Goal: Task Accomplishment & Management: Use online tool/utility

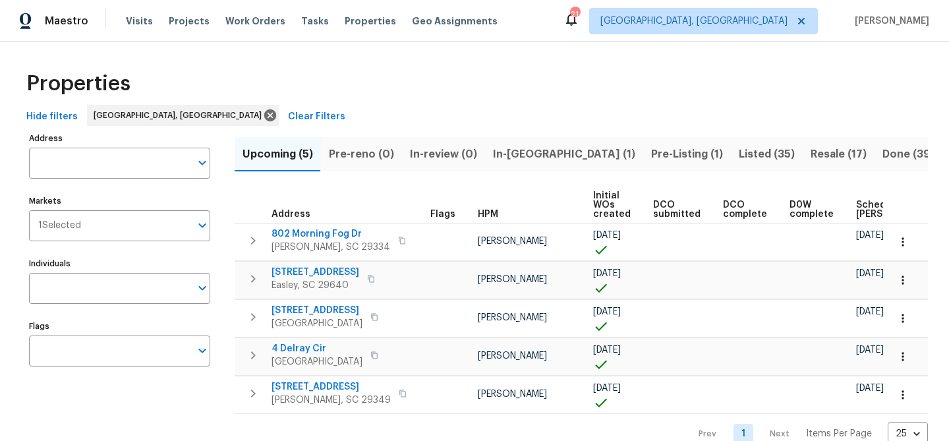
click at [510, 140] on button "In-[GEOGRAPHIC_DATA] (1)" at bounding box center [564, 154] width 158 height 34
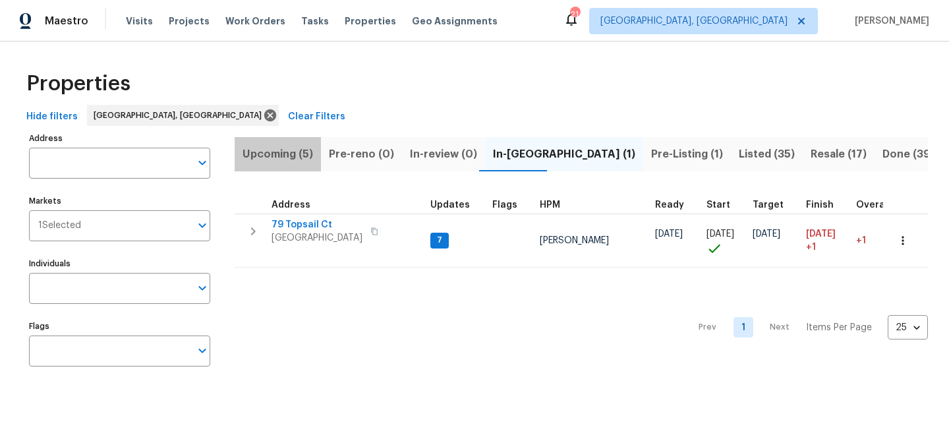
click at [299, 147] on span "Upcoming (5)" at bounding box center [278, 154] width 71 height 18
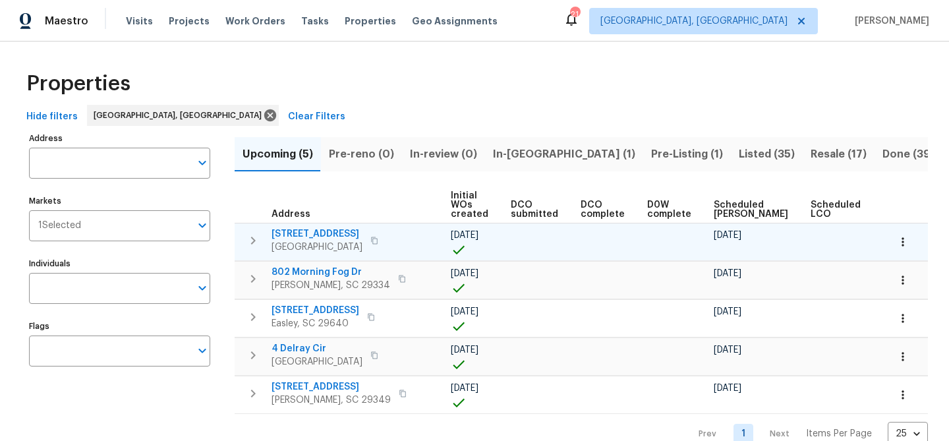
scroll to position [0, 144]
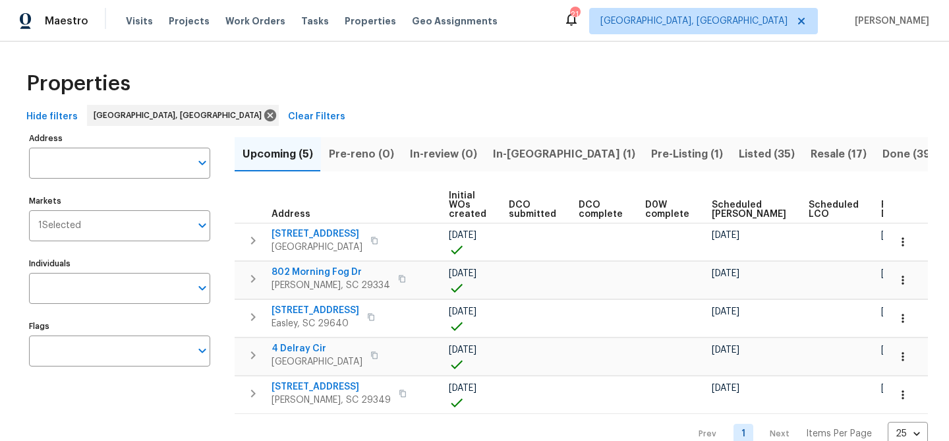
click at [881, 212] on span "Ready Date" at bounding box center [895, 209] width 29 height 18
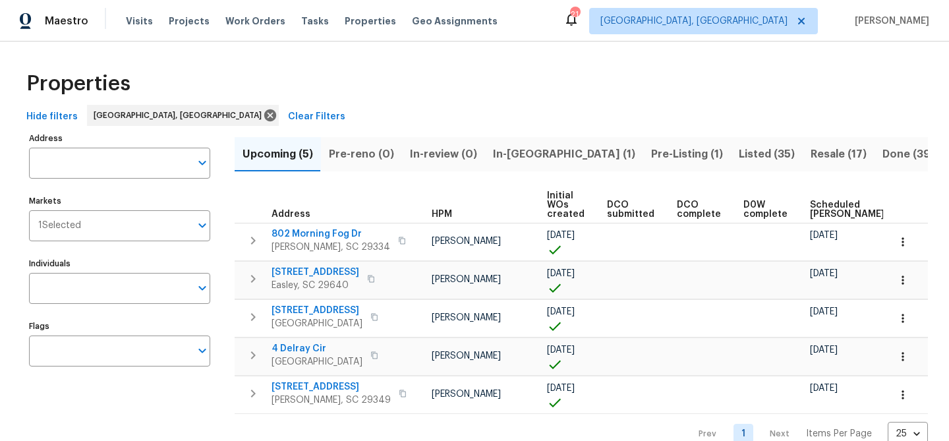
scroll to position [0, 160]
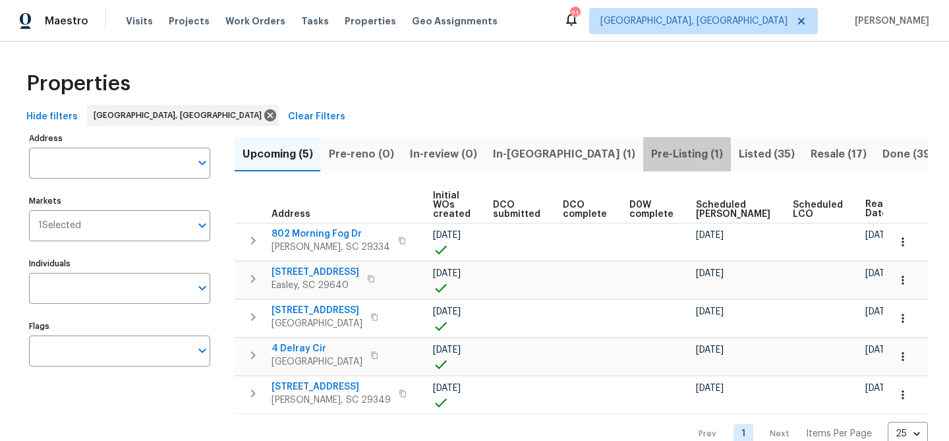
click at [643, 165] on button "Pre-Listing (1)" at bounding box center [687, 154] width 88 height 34
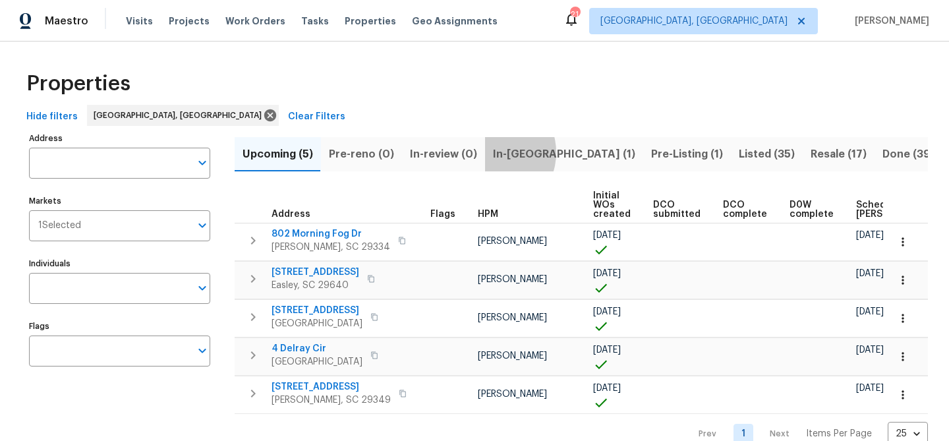
click at [493, 152] on span "In-reno (1)" at bounding box center [564, 154] width 142 height 18
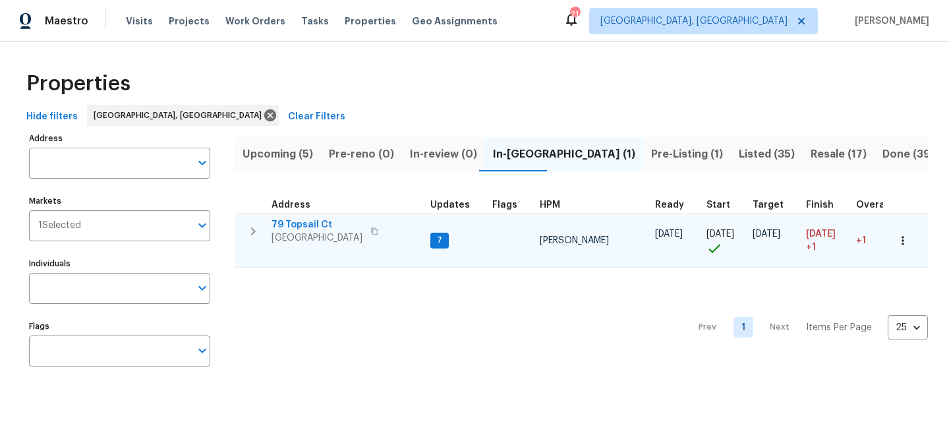
click at [301, 221] on span "79 Topsail Ct" at bounding box center [317, 224] width 91 height 13
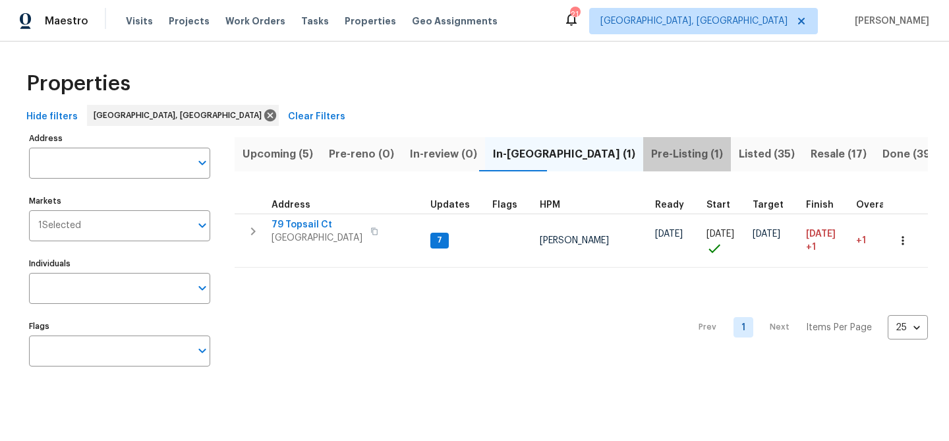
click at [651, 154] on span "Pre-Listing (1)" at bounding box center [687, 154] width 72 height 18
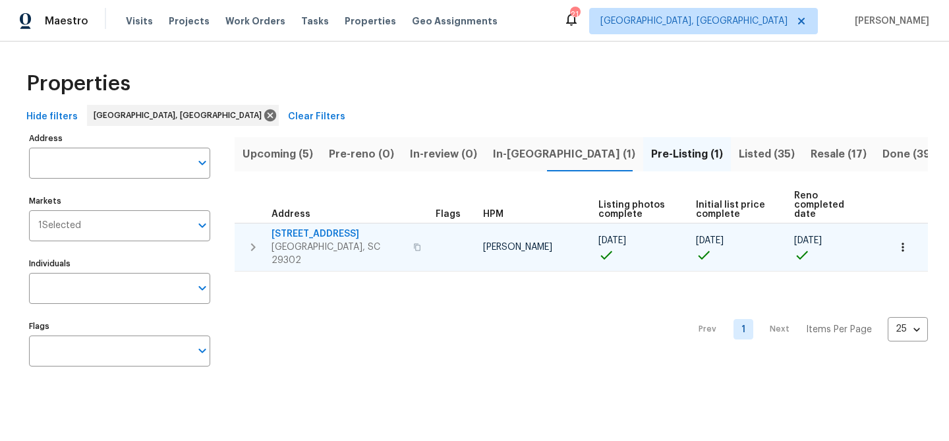
click at [312, 227] on span "2375 S Pine St" at bounding box center [339, 233] width 134 height 13
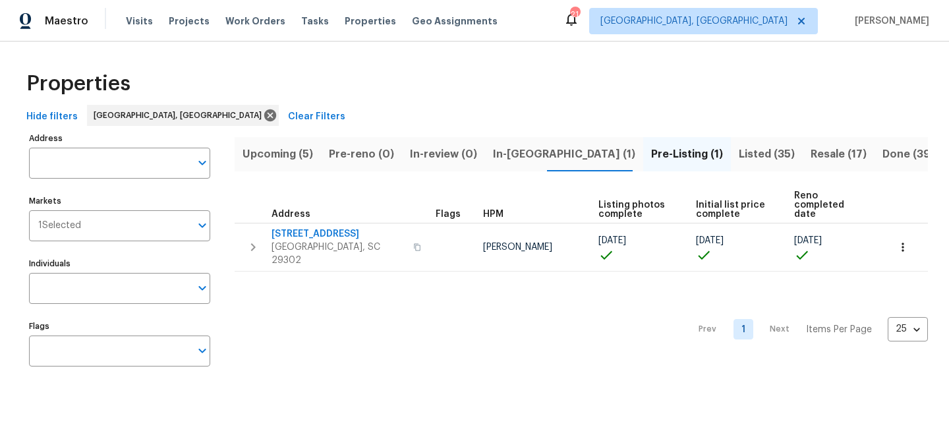
click at [739, 146] on span "Listed (35)" at bounding box center [767, 154] width 56 height 18
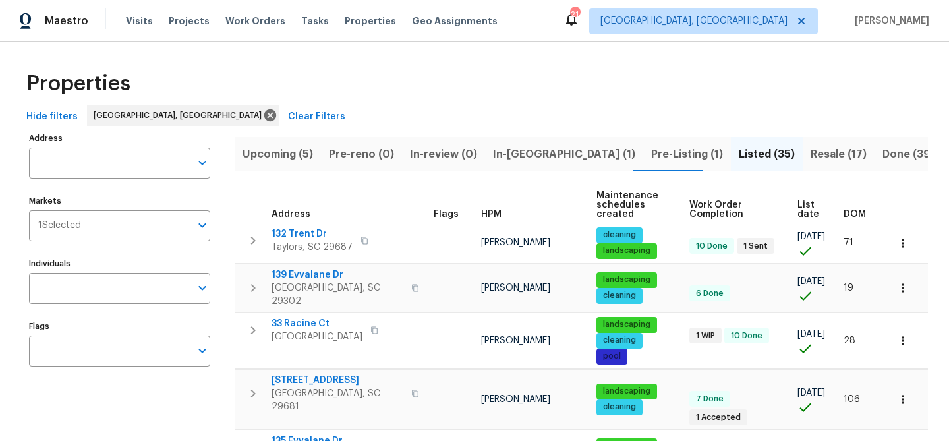
click at [857, 212] on span "DOM" at bounding box center [855, 214] width 22 height 9
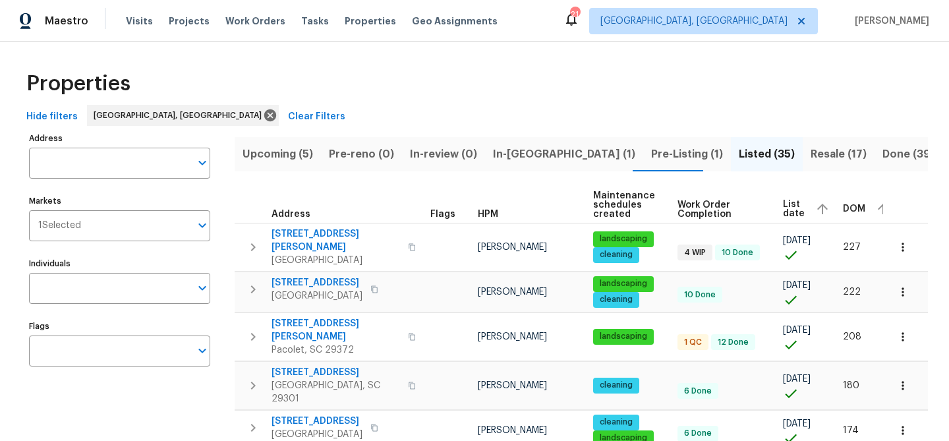
click at [851, 204] on span "DOM" at bounding box center [854, 208] width 22 height 9
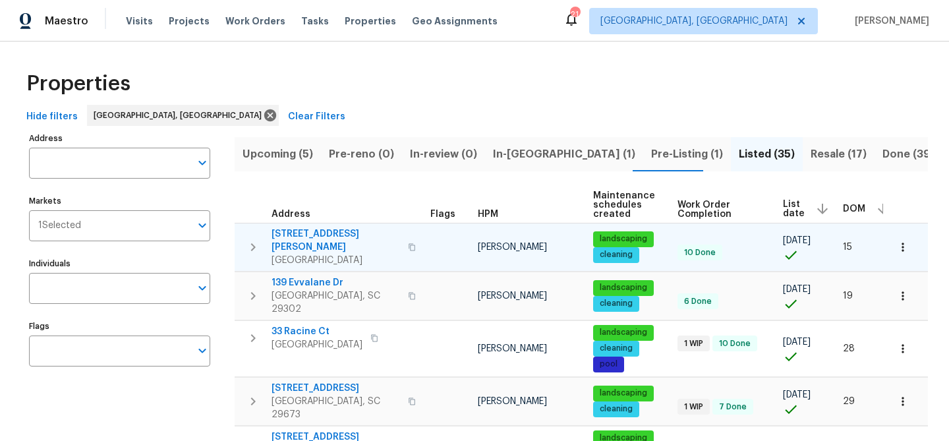
click at [284, 231] on span "208 Mason Rd" at bounding box center [336, 240] width 129 height 26
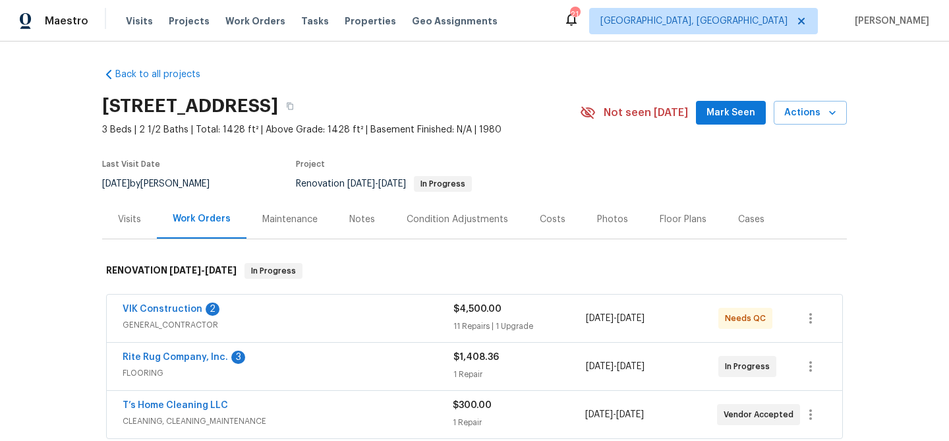
click at [365, 223] on div "Notes" at bounding box center [362, 219] width 26 height 13
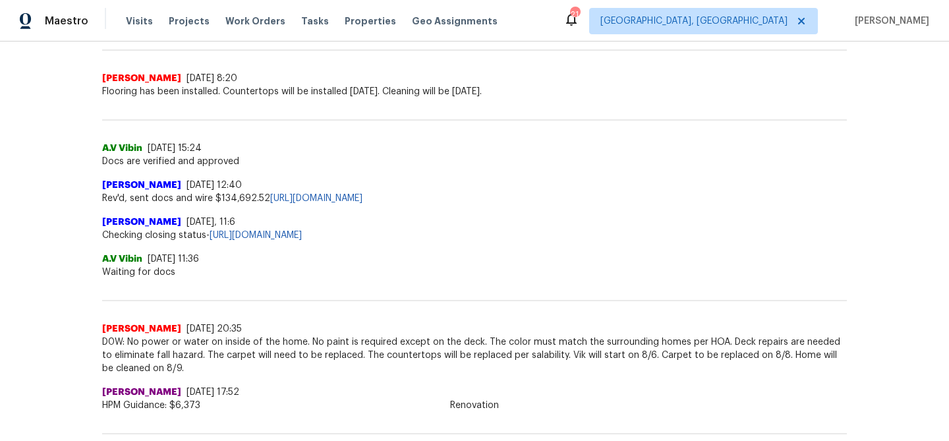
scroll to position [357, 0]
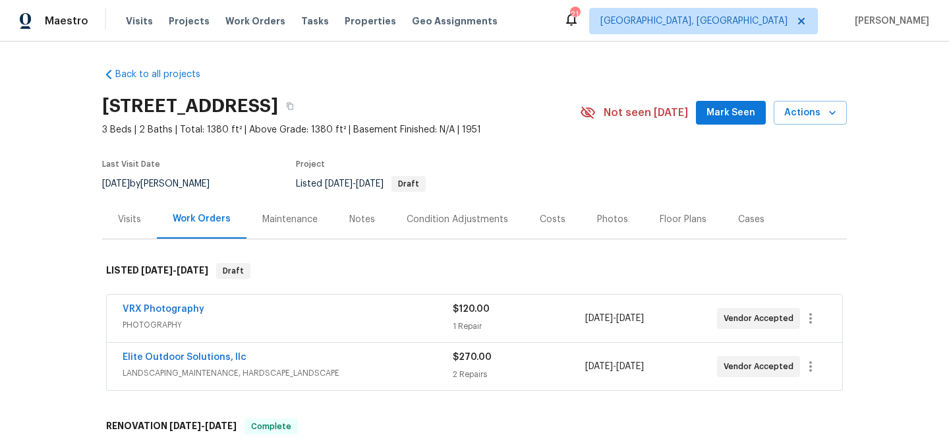
click at [353, 217] on div "Notes" at bounding box center [362, 219] width 26 height 13
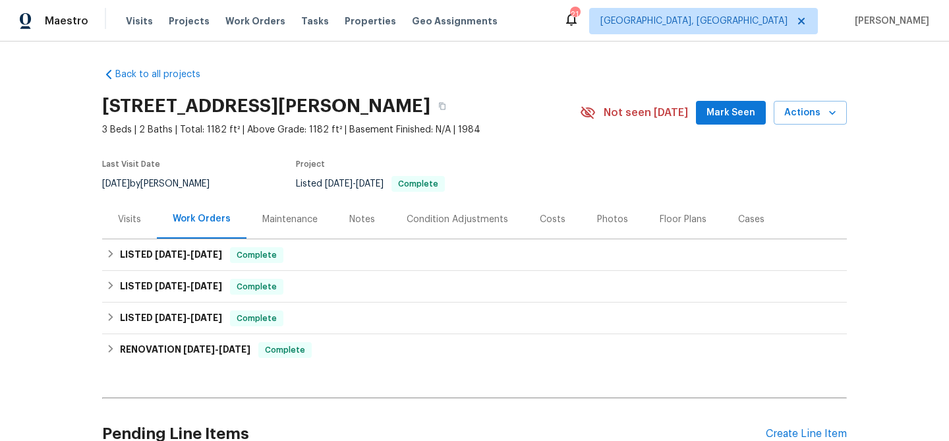
click at [370, 210] on div "Notes" at bounding box center [362, 219] width 57 height 39
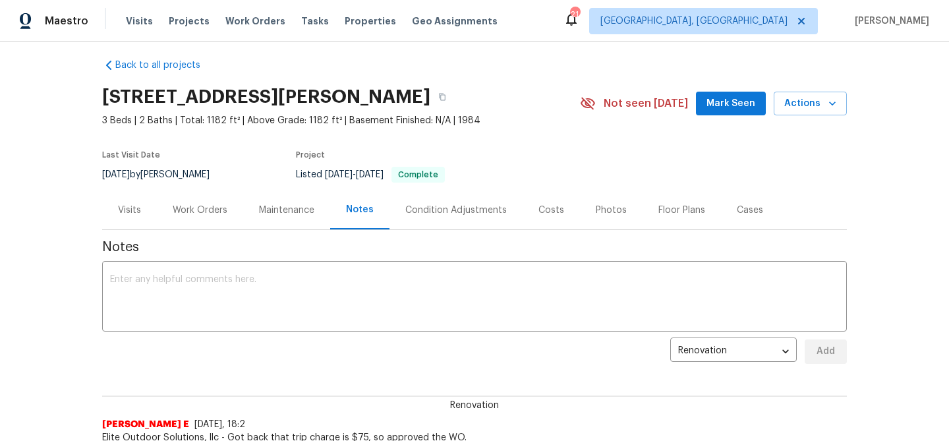
scroll to position [1, 0]
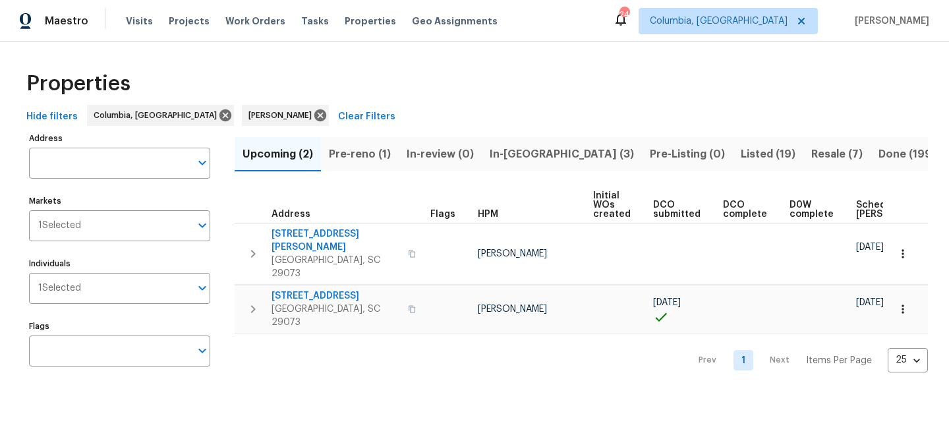
click at [504, 147] on span "In-[GEOGRAPHIC_DATA] (3)" at bounding box center [562, 154] width 144 height 18
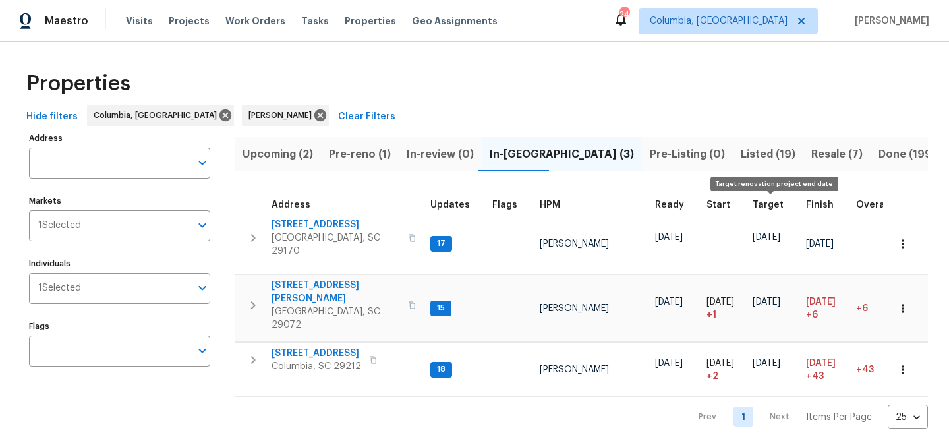
click at [772, 202] on span "Target" at bounding box center [768, 204] width 31 height 9
click at [711, 204] on span "Start" at bounding box center [719, 204] width 24 height 9
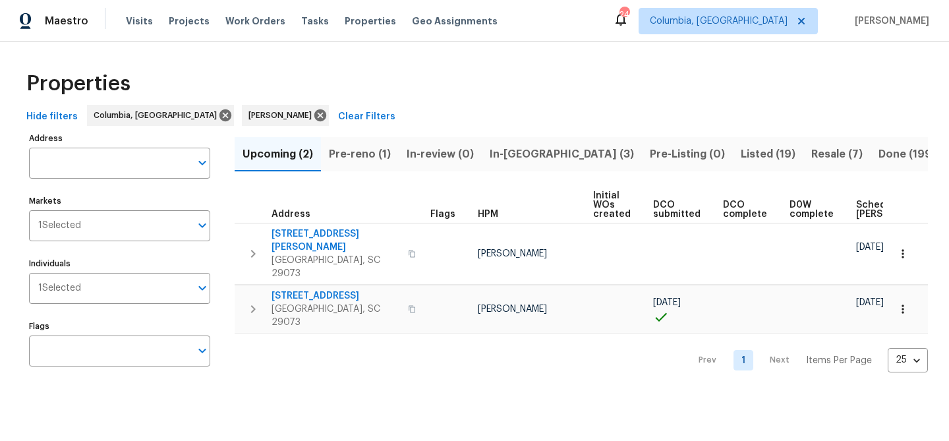
click at [519, 143] on button "In-reno (3)" at bounding box center [562, 154] width 160 height 34
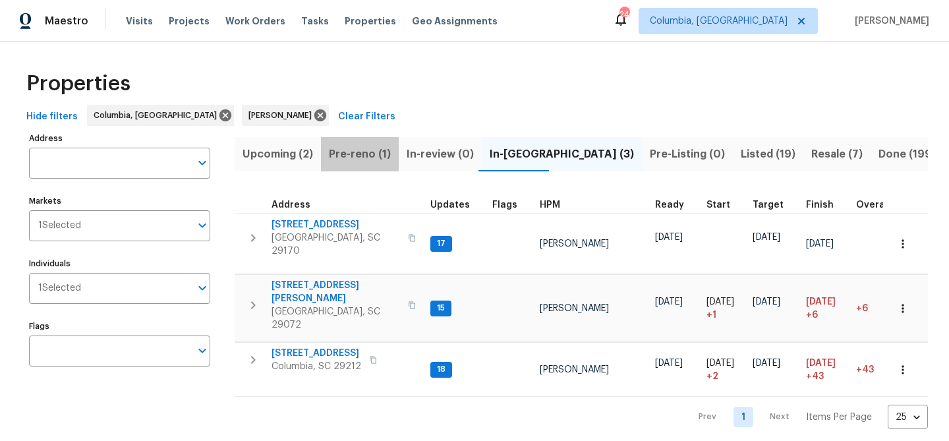
click at [359, 154] on span "Pre-reno (1)" at bounding box center [360, 154] width 62 height 18
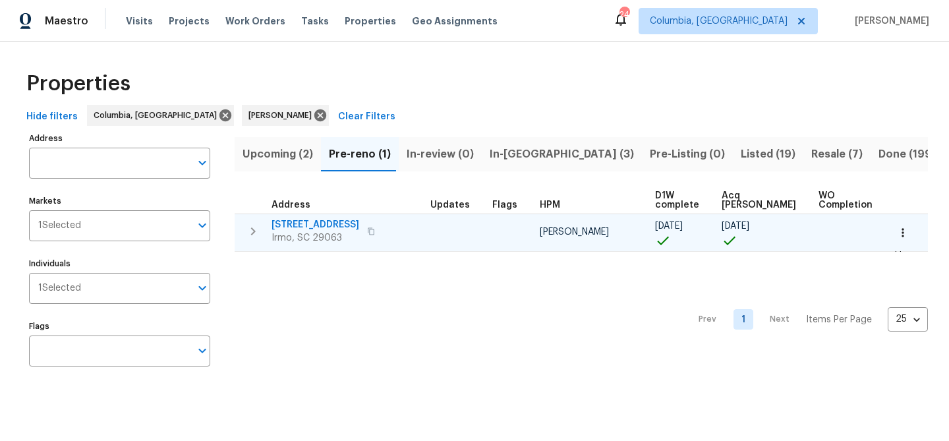
click at [320, 223] on span "105 Kenton Ct" at bounding box center [316, 224] width 88 height 13
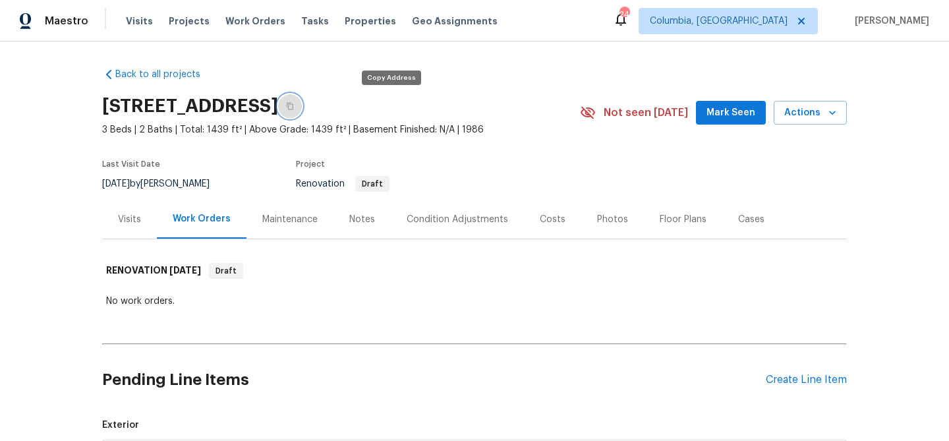
click at [294, 108] on icon "button" at bounding box center [290, 106] width 8 height 8
click at [139, 209] on div "Visits" at bounding box center [129, 219] width 55 height 39
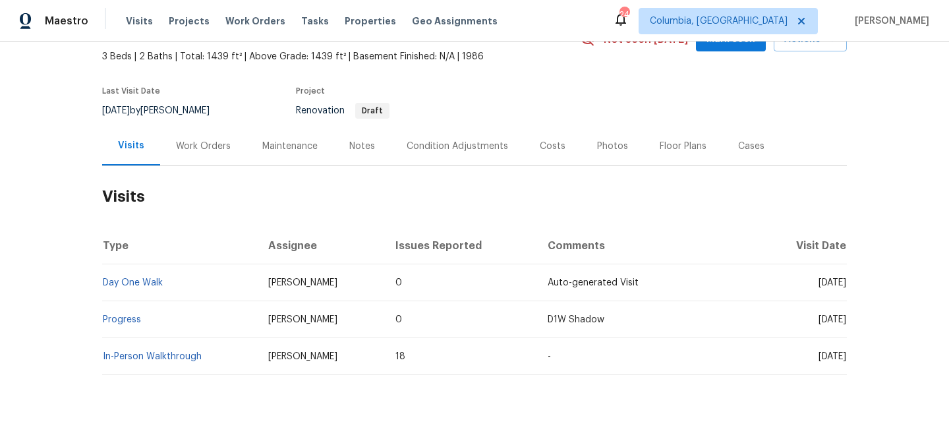
scroll to position [74, 0]
click at [202, 150] on div "Work Orders" at bounding box center [203, 145] width 55 height 13
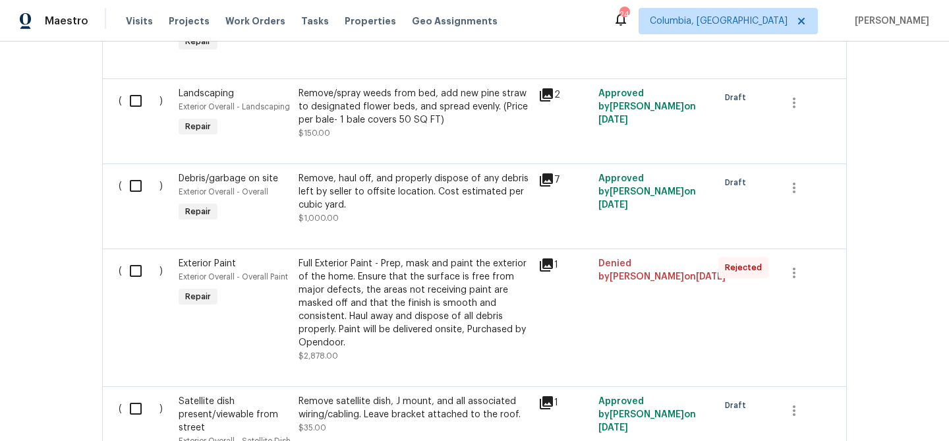
scroll to position [746, 0]
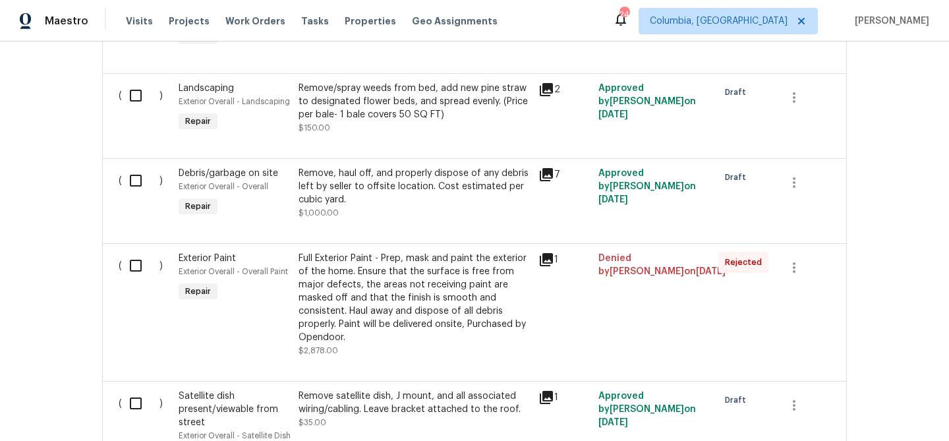
click at [411, 266] on div "Full Exterior Paint - Prep, mask and paint the exterior of the home. Ensure tha…" at bounding box center [415, 298] width 232 height 92
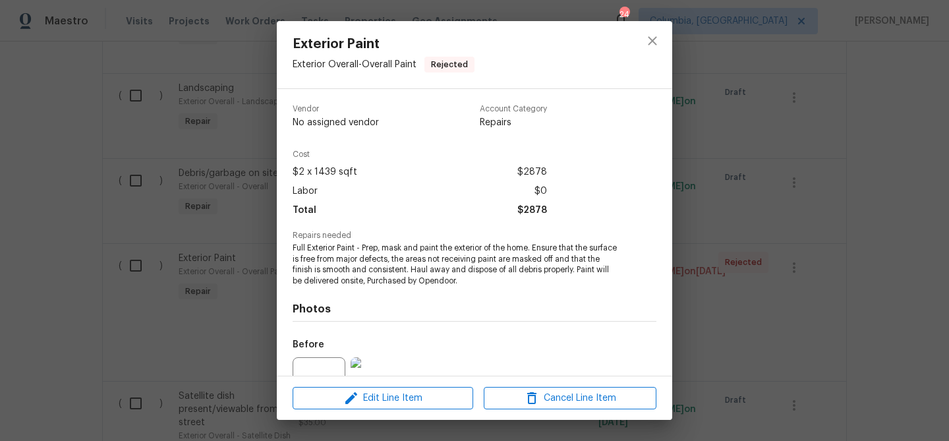
click at [733, 218] on div "Exterior Paint Exterior Overall - Overall Paint Rejected Vendor No assigned ven…" at bounding box center [474, 220] width 949 height 441
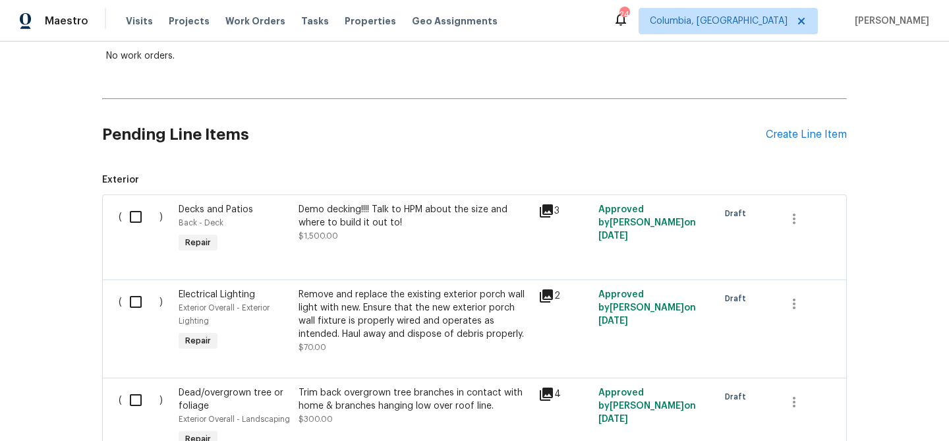
scroll to position [0, 0]
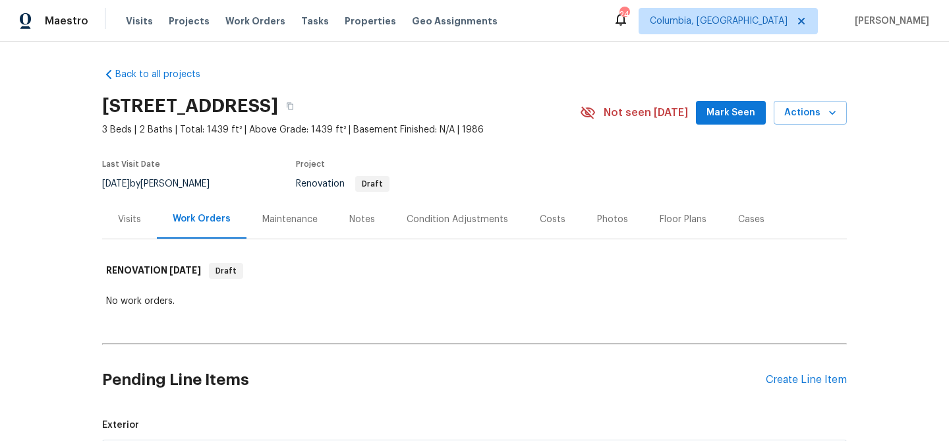
click at [356, 223] on div "Notes" at bounding box center [362, 219] width 26 height 13
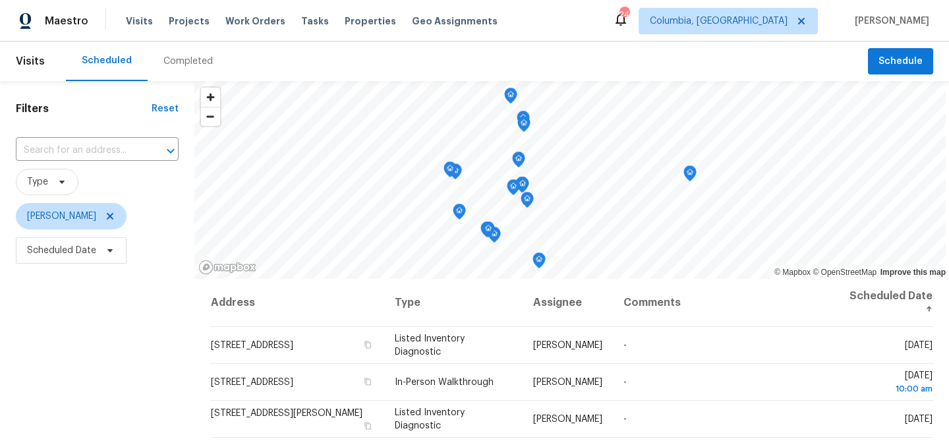
click at [182, 62] on div "Completed" at bounding box center [187, 61] width 49 height 13
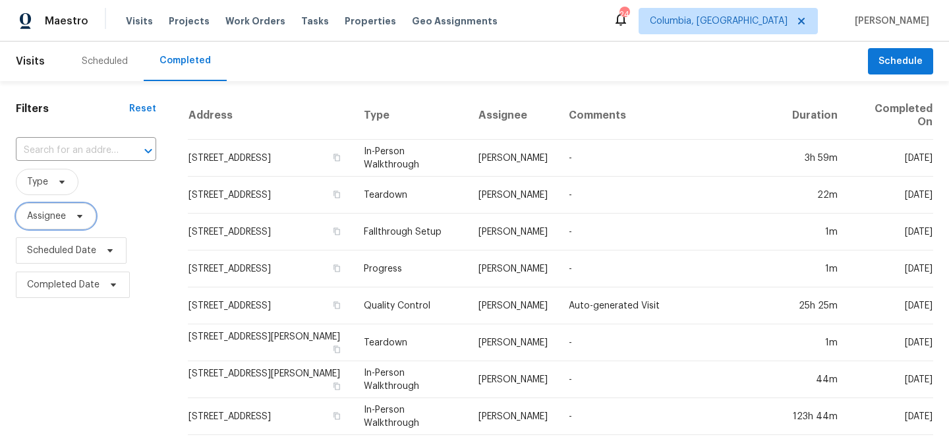
click at [77, 217] on icon at bounding box center [79, 216] width 11 height 11
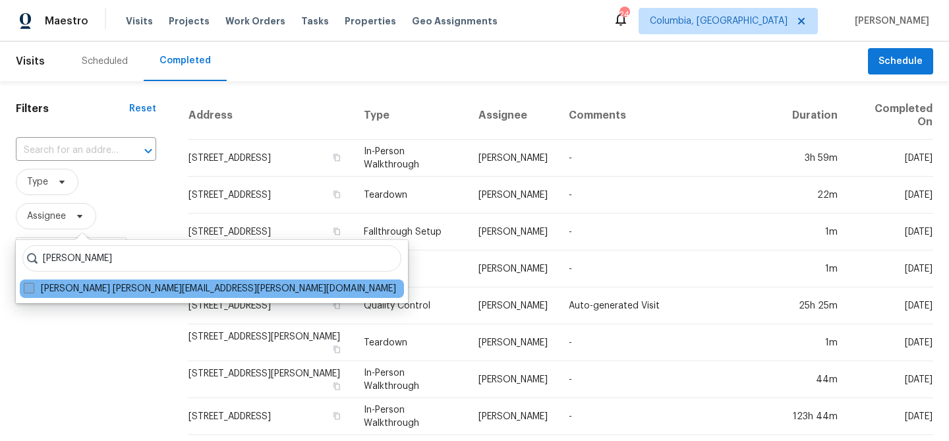
type input "kati dunn"
click at [76, 286] on label "Kati Dunn kati.dunn@opendoor.com" at bounding box center [210, 288] width 372 height 13
click at [32, 286] on input "Kati Dunn kati.dunn@opendoor.com" at bounding box center [28, 286] width 9 height 9
checkbox input "true"
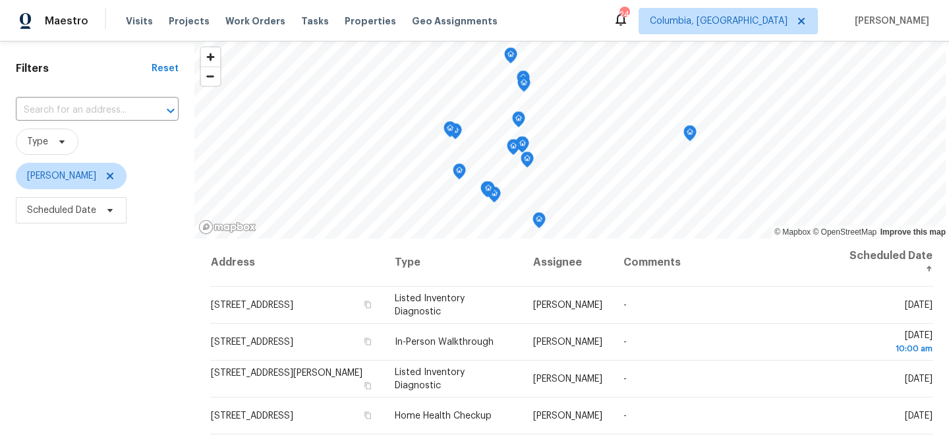
scroll to position [36, 0]
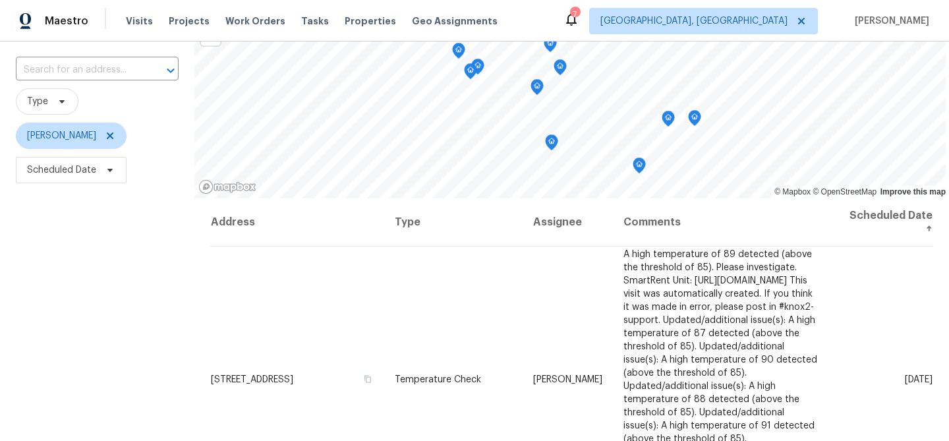
scroll to position [78, 0]
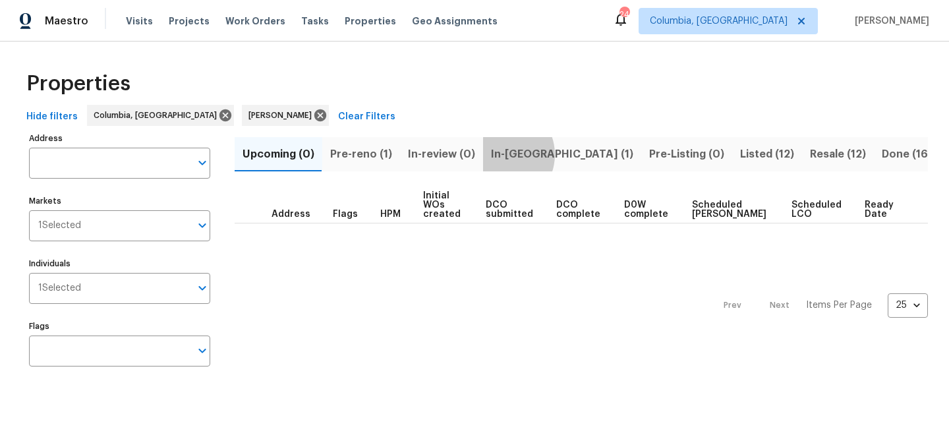
click at [498, 154] on span "In-reno (1)" at bounding box center [562, 154] width 142 height 18
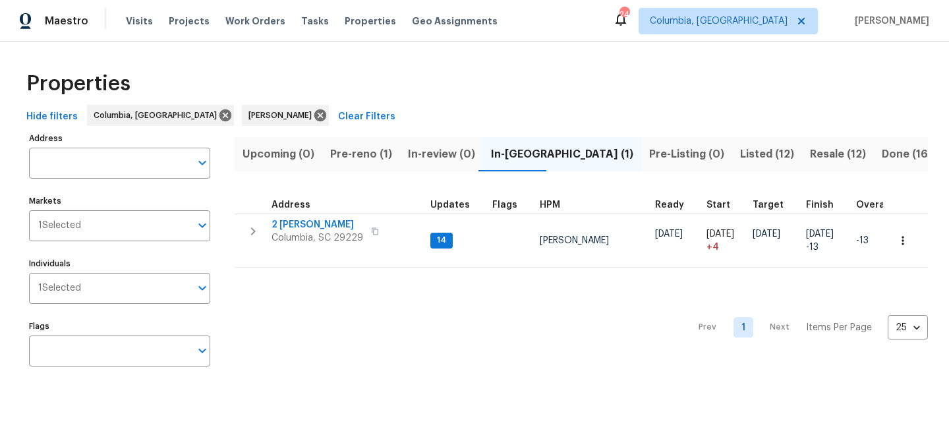
click at [356, 153] on span "Pre-reno (1)" at bounding box center [361, 154] width 62 height 18
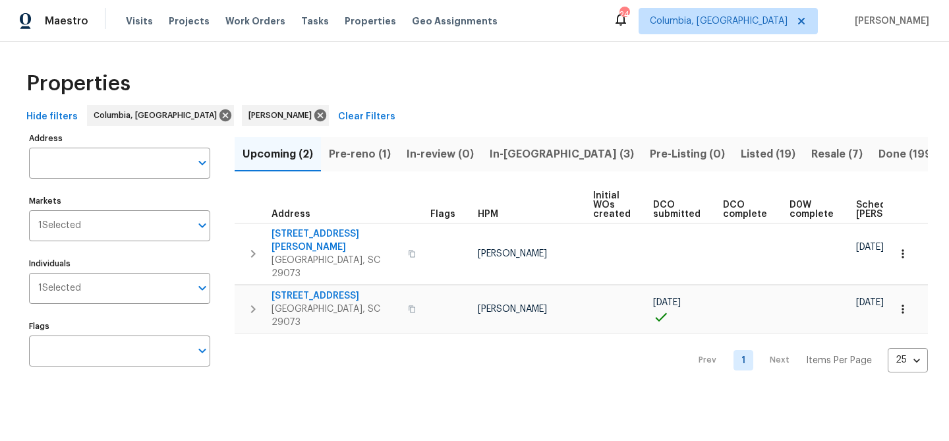
click at [498, 147] on span "In-[GEOGRAPHIC_DATA] (3)" at bounding box center [562, 154] width 144 height 18
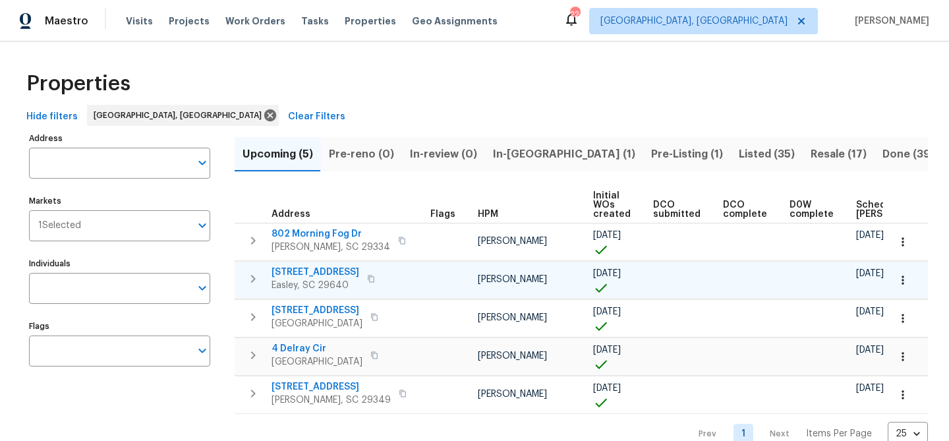
click at [310, 270] on span "[STREET_ADDRESS]" at bounding box center [316, 272] width 88 height 13
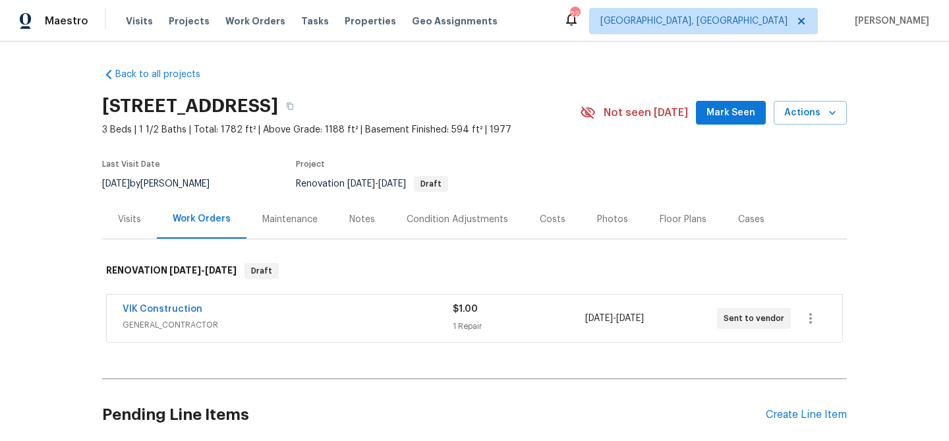
click at [548, 225] on div "Costs" at bounding box center [553, 219] width 26 height 13
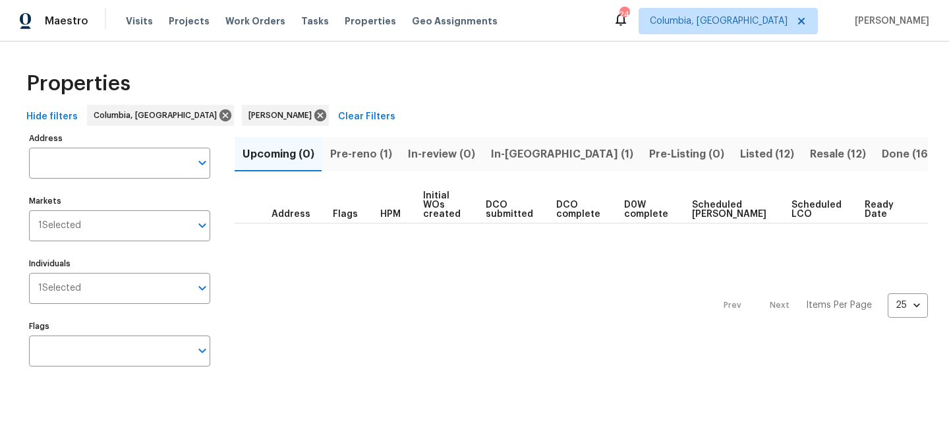
click at [365, 165] on button "Pre-reno (1)" at bounding box center [361, 154] width 78 height 34
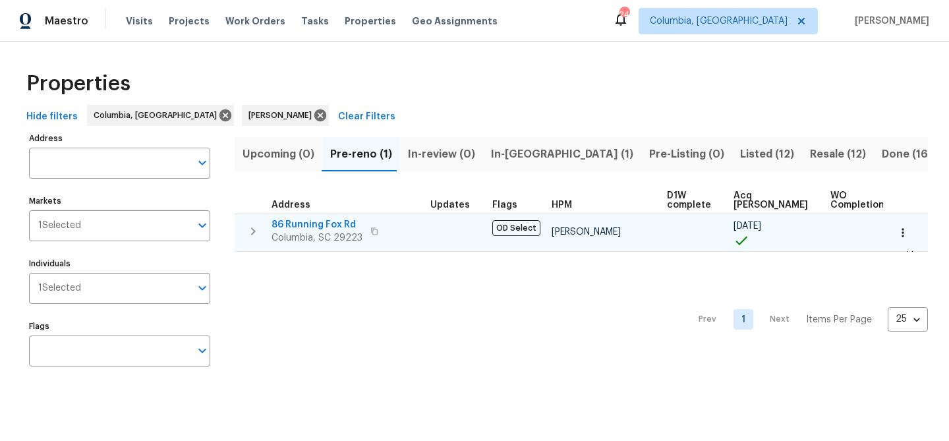
click at [347, 225] on span "86 Running Fox Rd" at bounding box center [317, 224] width 91 height 13
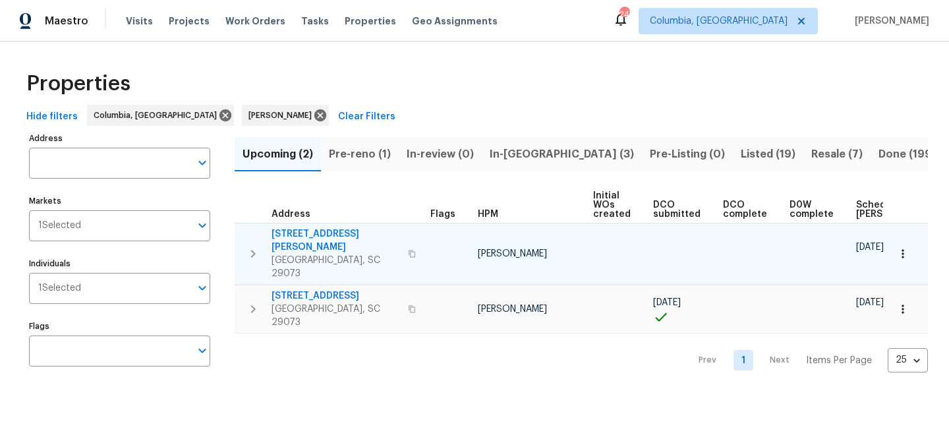
click at [299, 233] on span "[STREET_ADDRESS][PERSON_NAME]" at bounding box center [336, 240] width 129 height 26
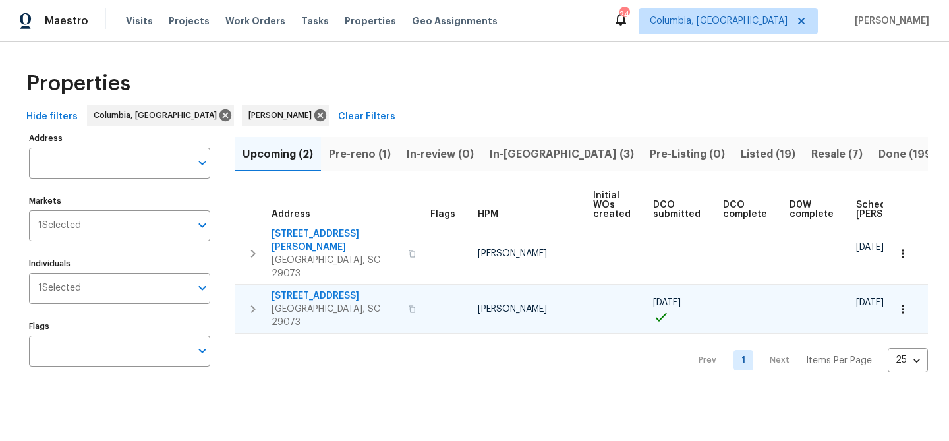
click at [309, 289] on span "105 Tea Olive Ave" at bounding box center [336, 295] width 129 height 13
click at [366, 157] on span "Pre-reno (1)" at bounding box center [360, 154] width 62 height 18
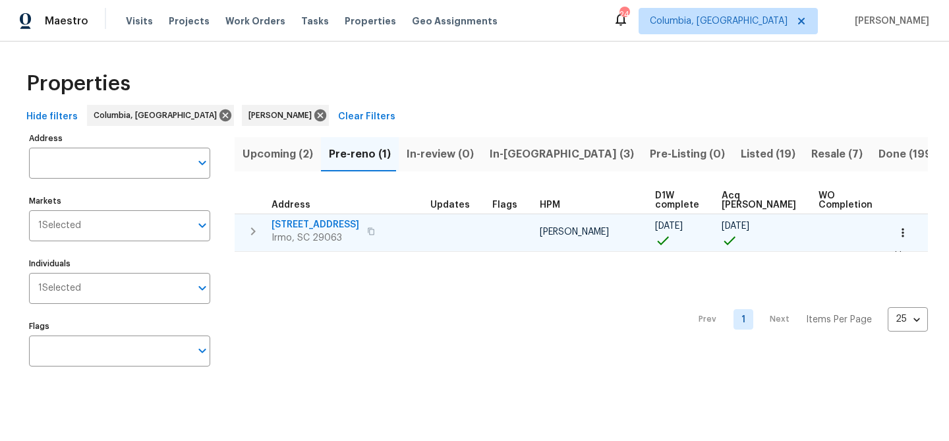
click at [320, 223] on span "105 Kenton Ct" at bounding box center [316, 224] width 88 height 13
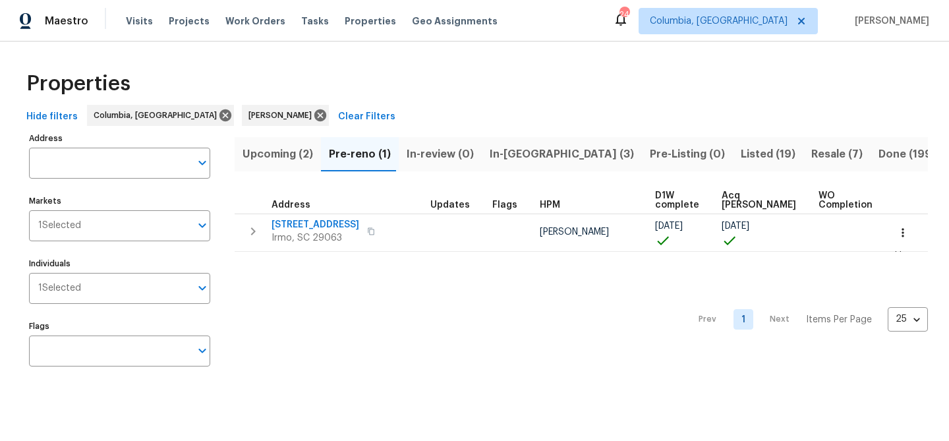
click at [275, 156] on span "Upcoming (2)" at bounding box center [278, 154] width 71 height 18
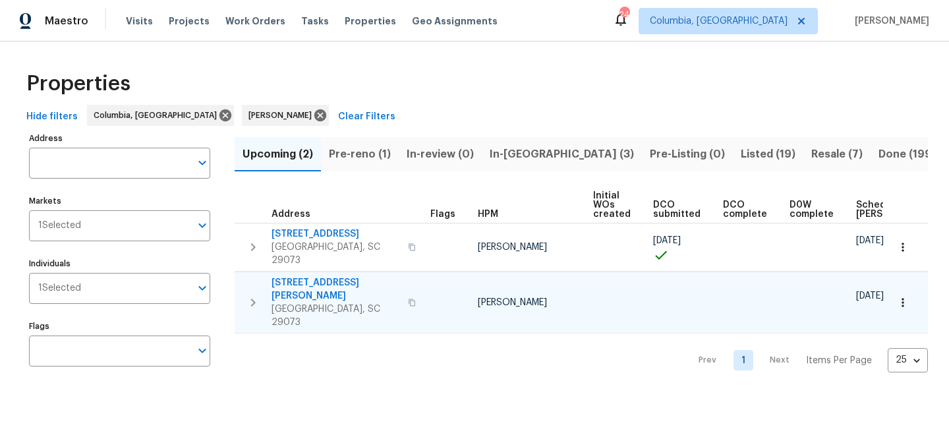
click at [303, 276] on span "112 Wesley Ct" at bounding box center [336, 289] width 129 height 26
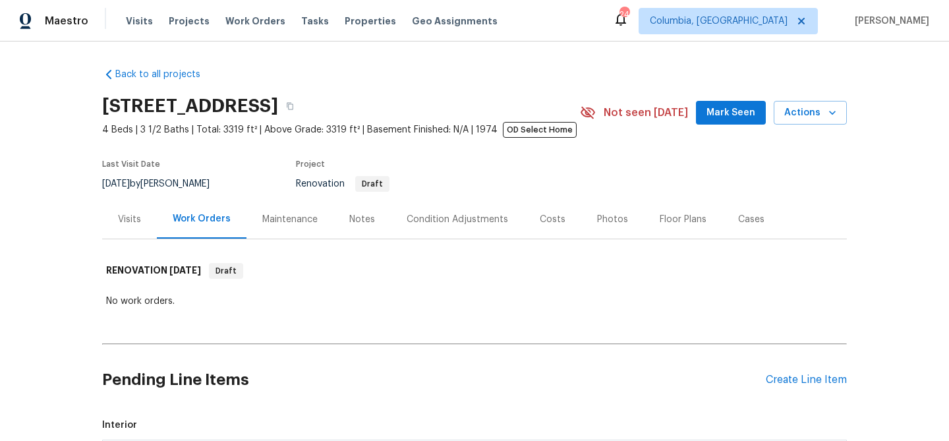
click at [349, 225] on div "Notes" at bounding box center [362, 219] width 26 height 13
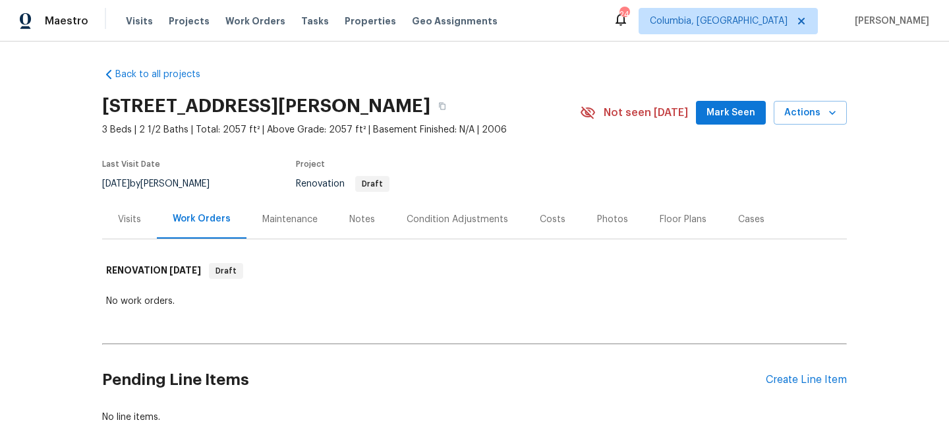
click at [540, 220] on div "Costs" at bounding box center [553, 219] width 26 height 13
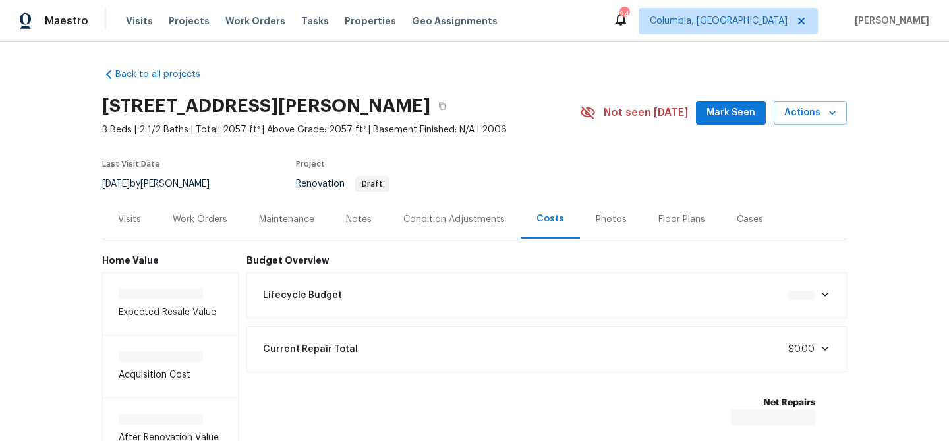
click at [363, 219] on div "Notes" at bounding box center [359, 219] width 26 height 13
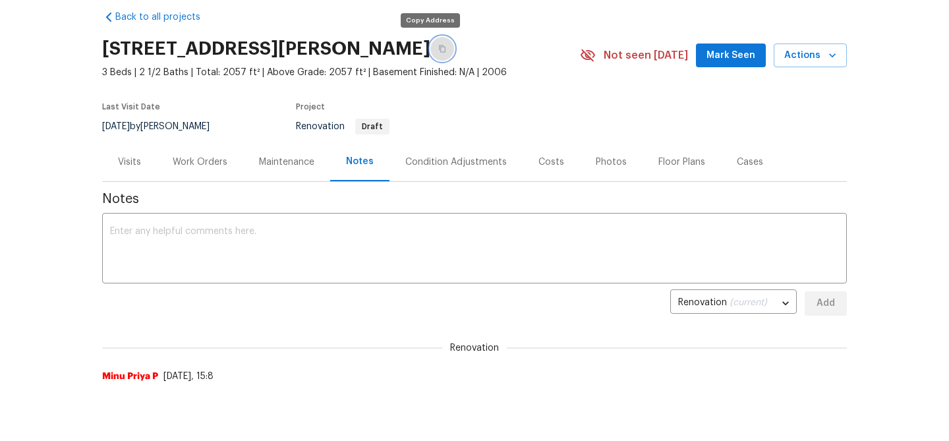
click at [434, 48] on button "button" at bounding box center [442, 49] width 24 height 24
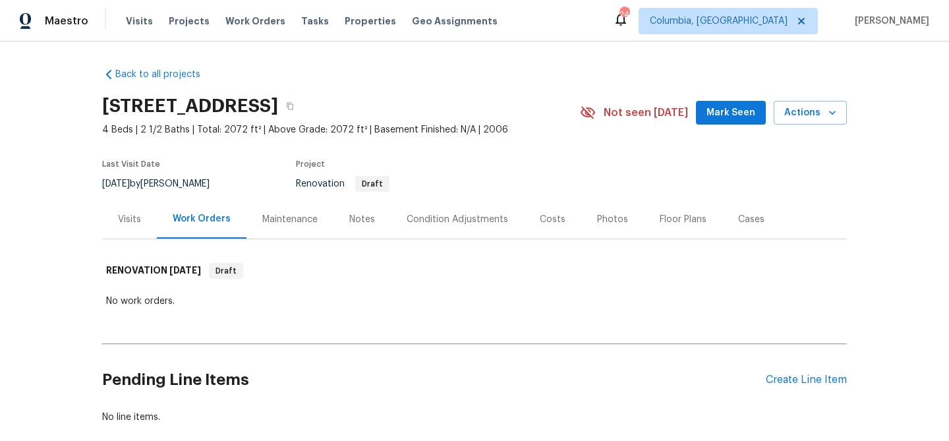
click at [368, 220] on div "Notes" at bounding box center [362, 219] width 26 height 13
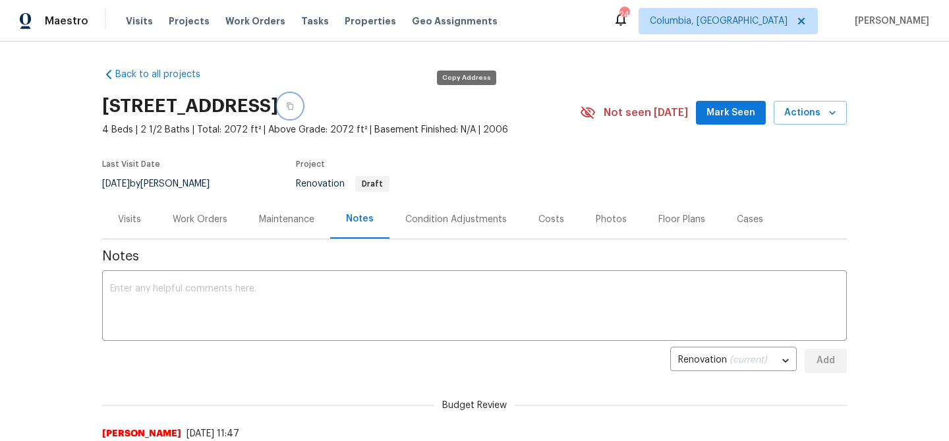
click at [302, 109] on button "button" at bounding box center [290, 106] width 24 height 24
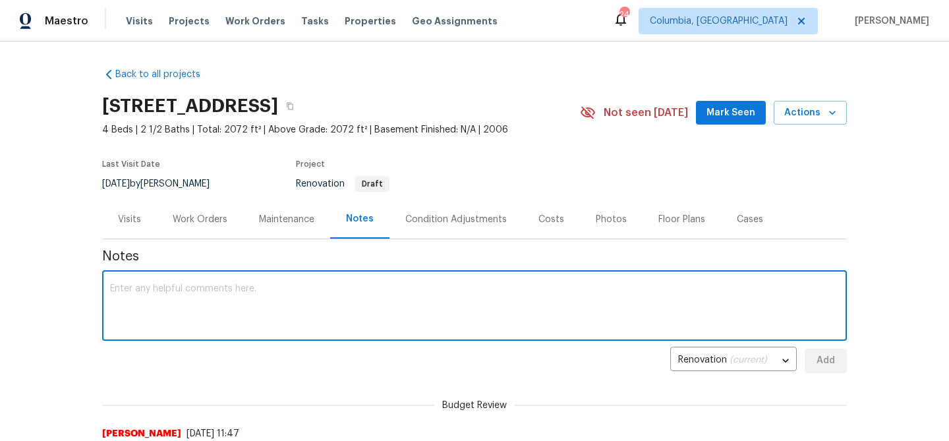
click at [243, 295] on textarea at bounding box center [474, 307] width 729 height 46
type textarea "Hard cap: $17,000"
click at [815, 355] on span "Add" at bounding box center [825, 361] width 21 height 16
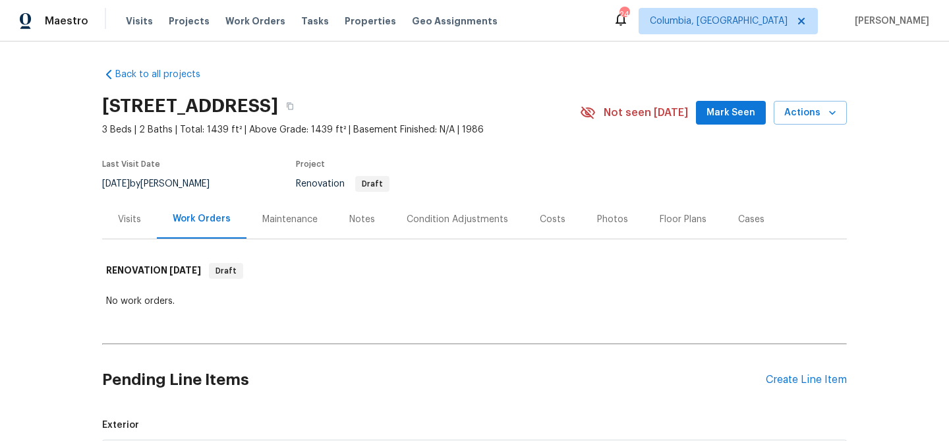
click at [361, 214] on div "Notes" at bounding box center [362, 219] width 26 height 13
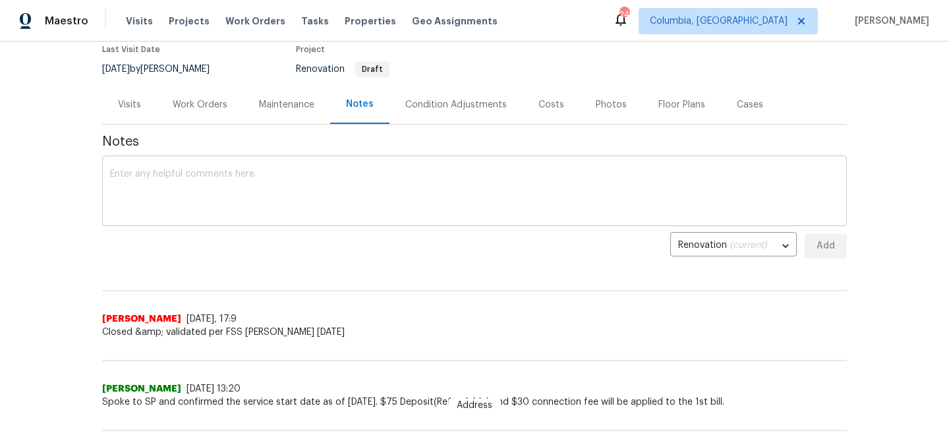
scroll to position [110, 0]
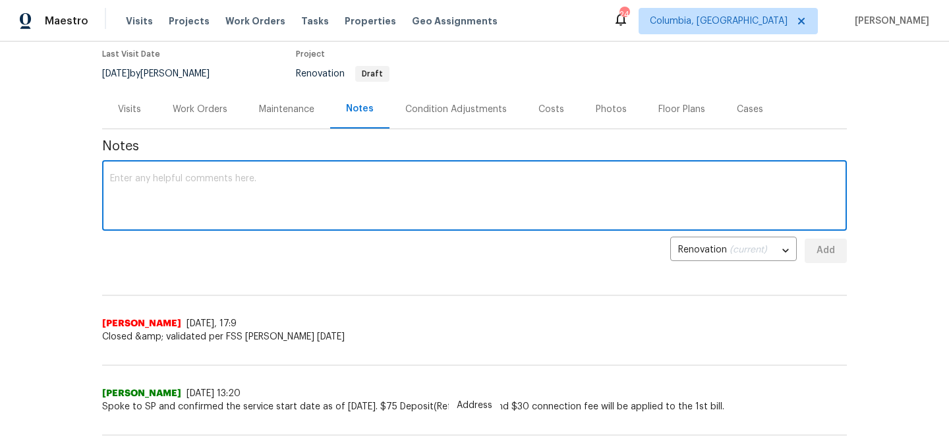
click at [288, 190] on textarea at bounding box center [474, 197] width 729 height 46
type textarea "Hard cap:"
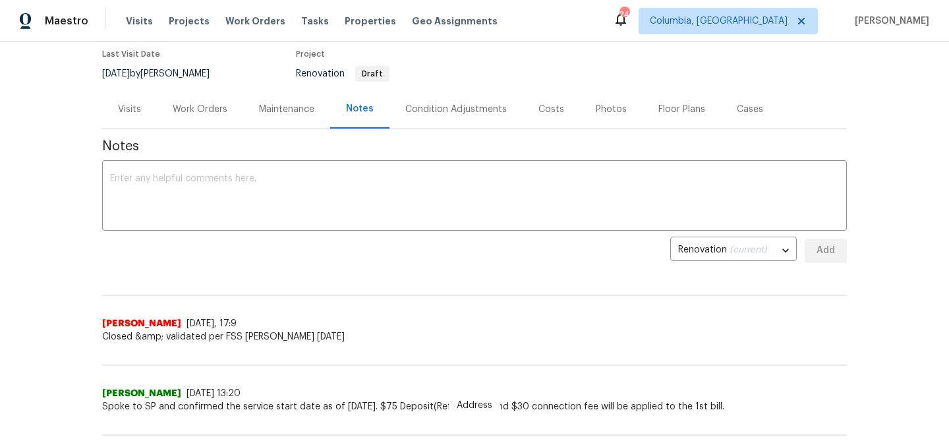
click at [542, 119] on div "Costs" at bounding box center [551, 109] width 57 height 39
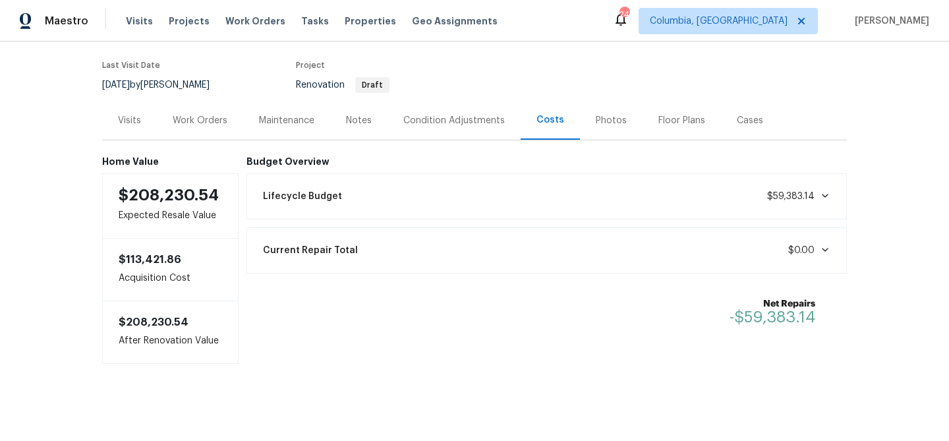
scroll to position [102, 0]
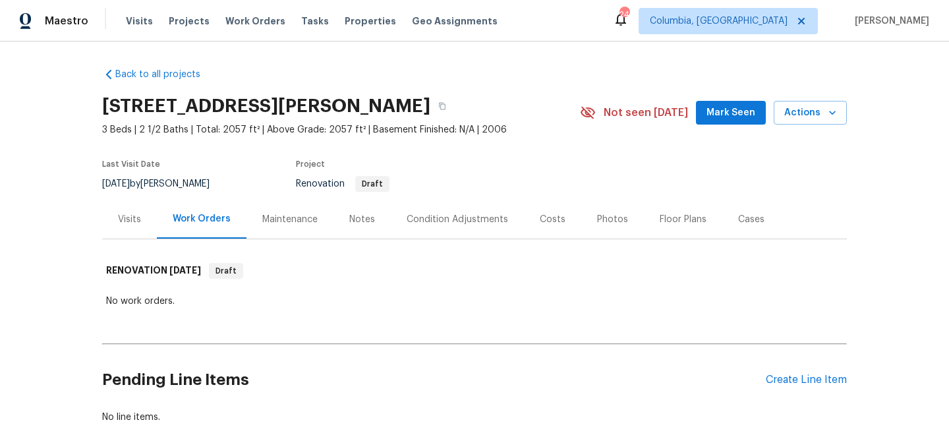
click at [364, 223] on div "Notes" at bounding box center [362, 219] width 26 height 13
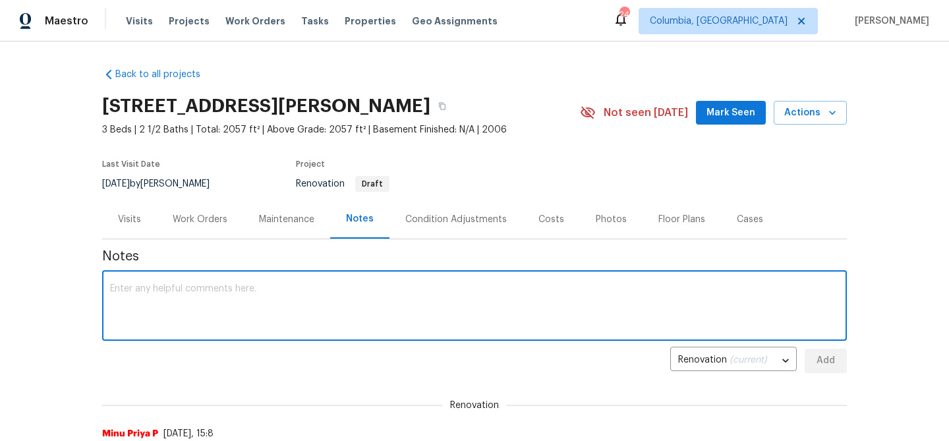
click at [312, 313] on textarea at bounding box center [474, 307] width 729 height 46
click at [156, 286] on textarea "Hard cap: 11500" at bounding box center [474, 307] width 729 height 46
click at [170, 287] on textarea "Hard cap: $11500" at bounding box center [474, 307] width 729 height 46
type textarea "Hard cap: $11,500"
click at [815, 358] on button "Add" at bounding box center [826, 361] width 42 height 24
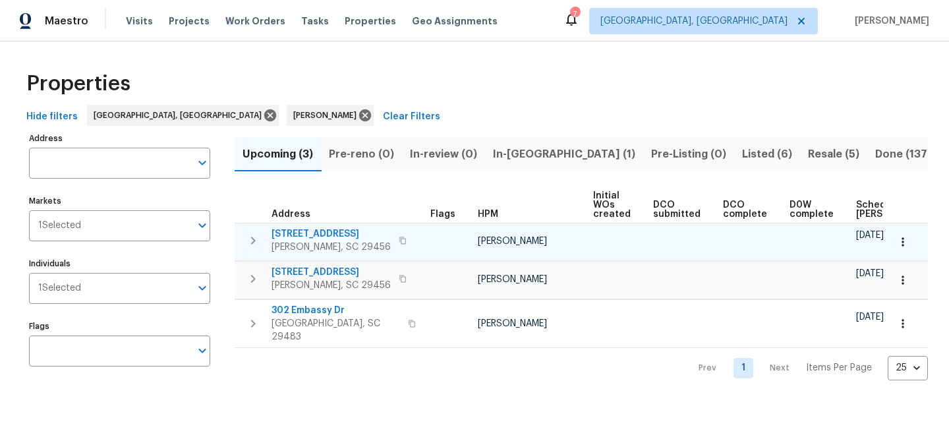
click at [330, 231] on span "218 Lodgepole Rd" at bounding box center [331, 233] width 119 height 13
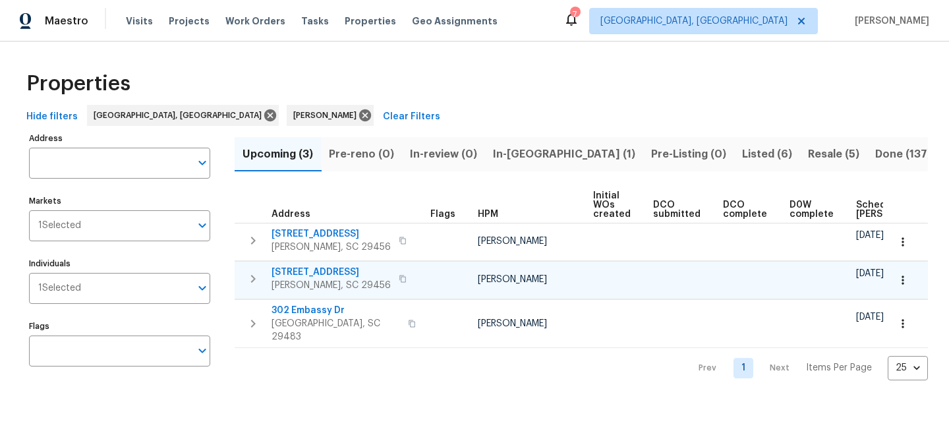
click at [329, 274] on span "3805 Annapolis Way" at bounding box center [331, 272] width 119 height 13
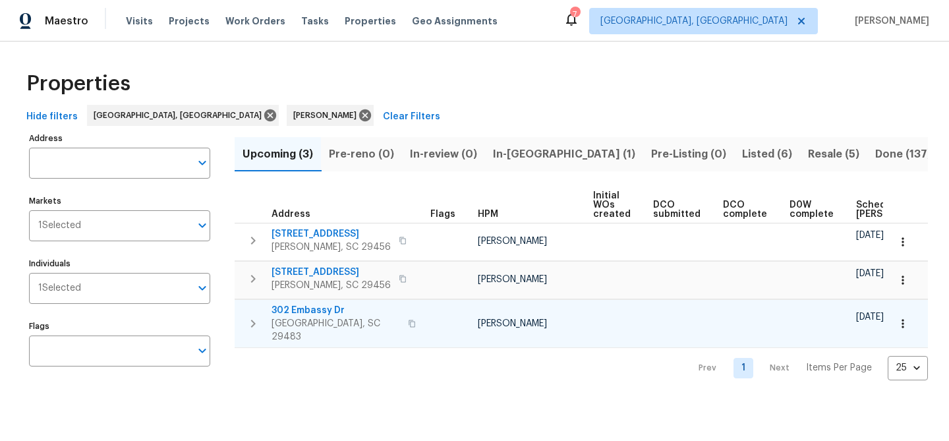
click at [325, 317] on span "Summerville, SC 29483" at bounding box center [336, 330] width 129 height 26
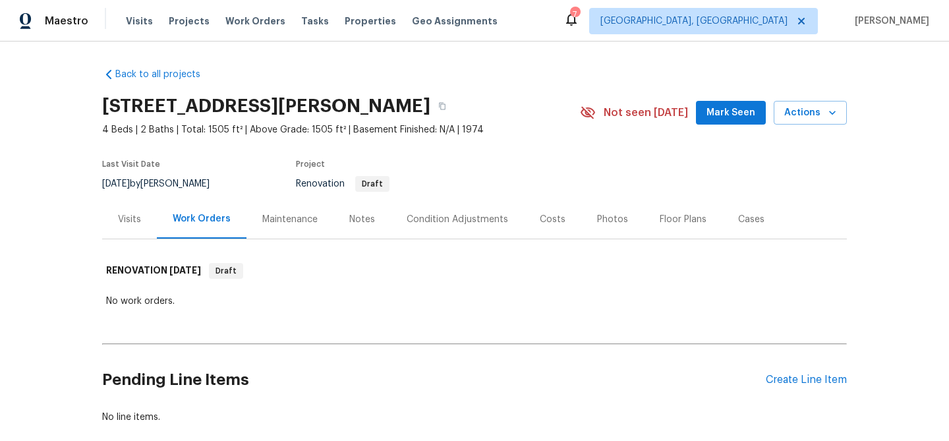
click at [361, 229] on div "Notes" at bounding box center [362, 219] width 57 height 39
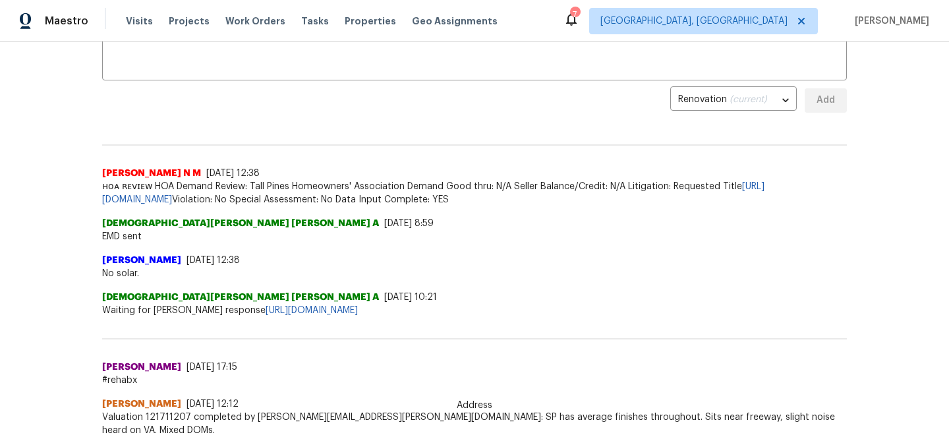
scroll to position [260, 0]
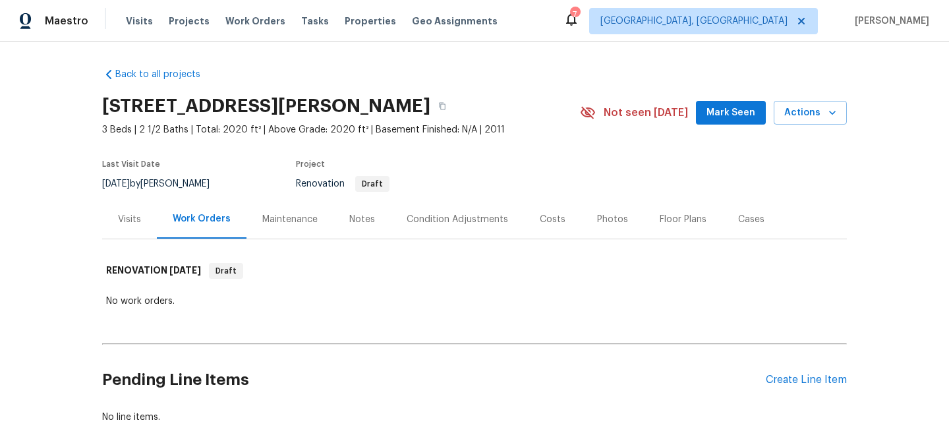
click at [354, 216] on div "Notes" at bounding box center [362, 219] width 26 height 13
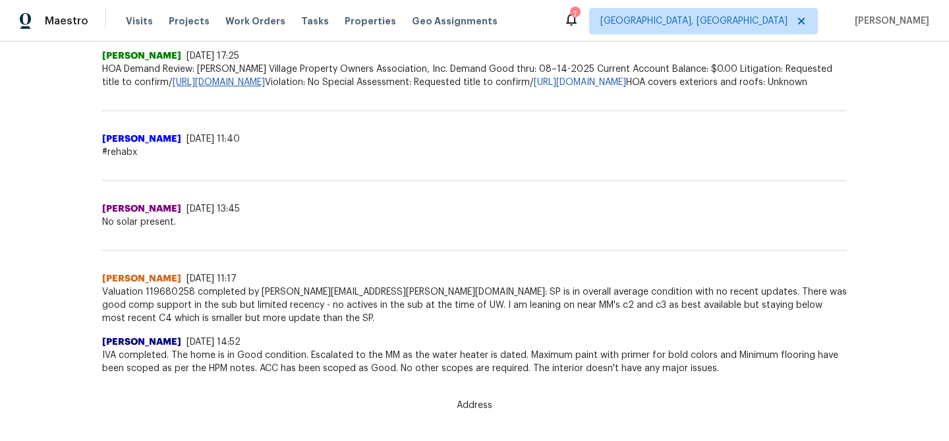
scroll to position [440, 0]
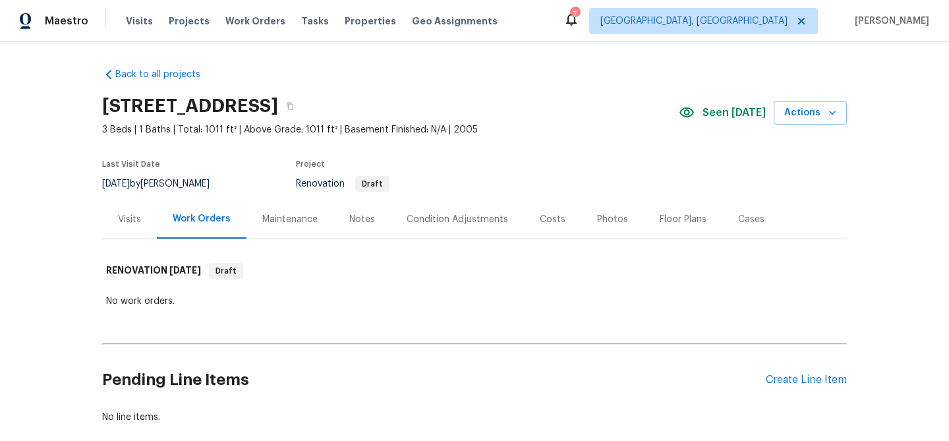
click at [364, 217] on div "Notes" at bounding box center [362, 219] width 26 height 13
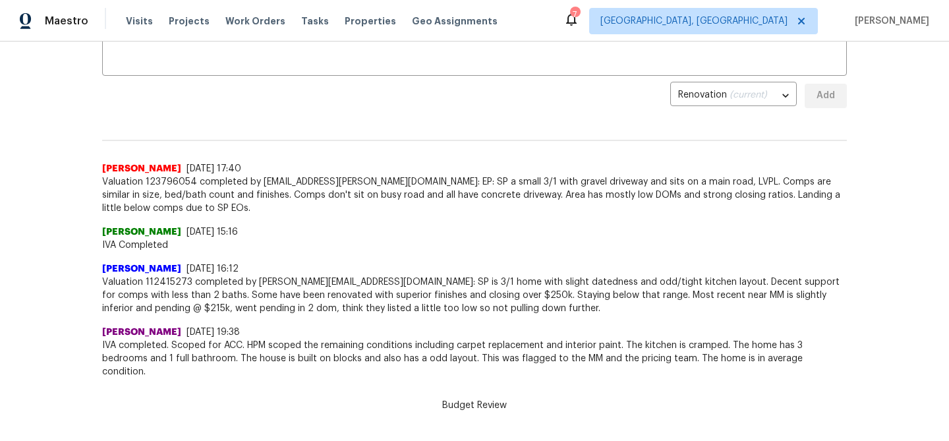
scroll to position [268, 0]
